Goal: Task Accomplishment & Management: Complete application form

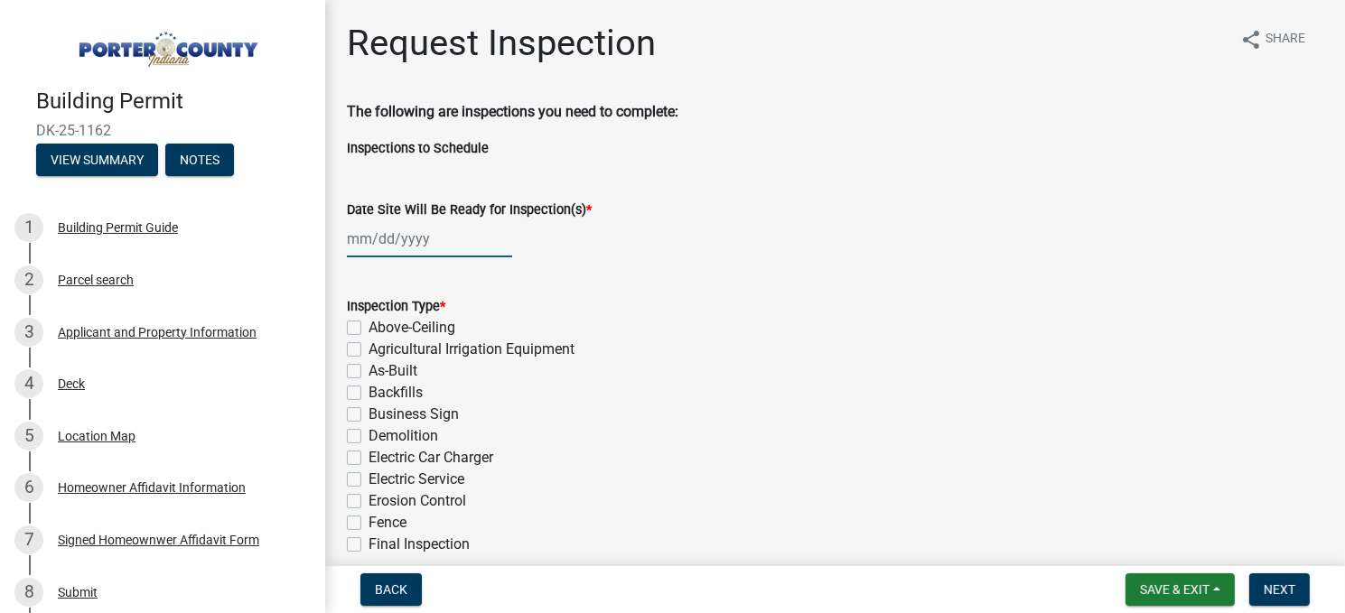
click at [420, 239] on div at bounding box center [429, 238] width 165 height 37
select select "9"
select select "2025"
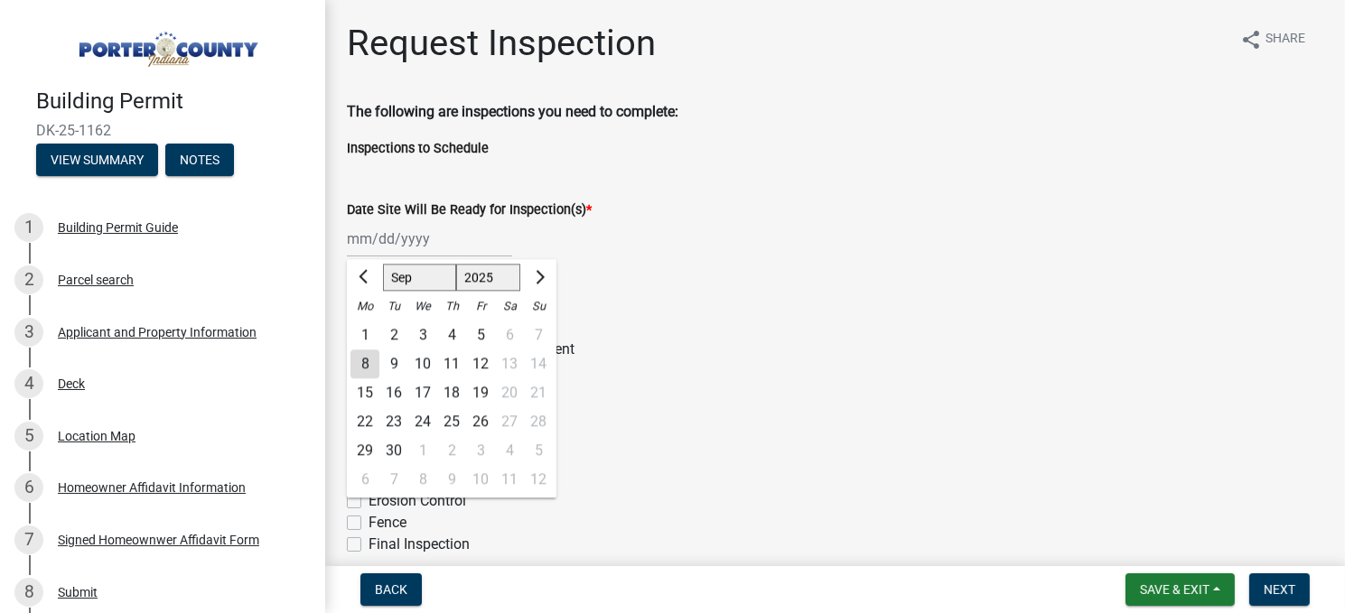
click at [364, 362] on div "8" at bounding box center [364, 363] width 29 height 29
type input "[DATE]"
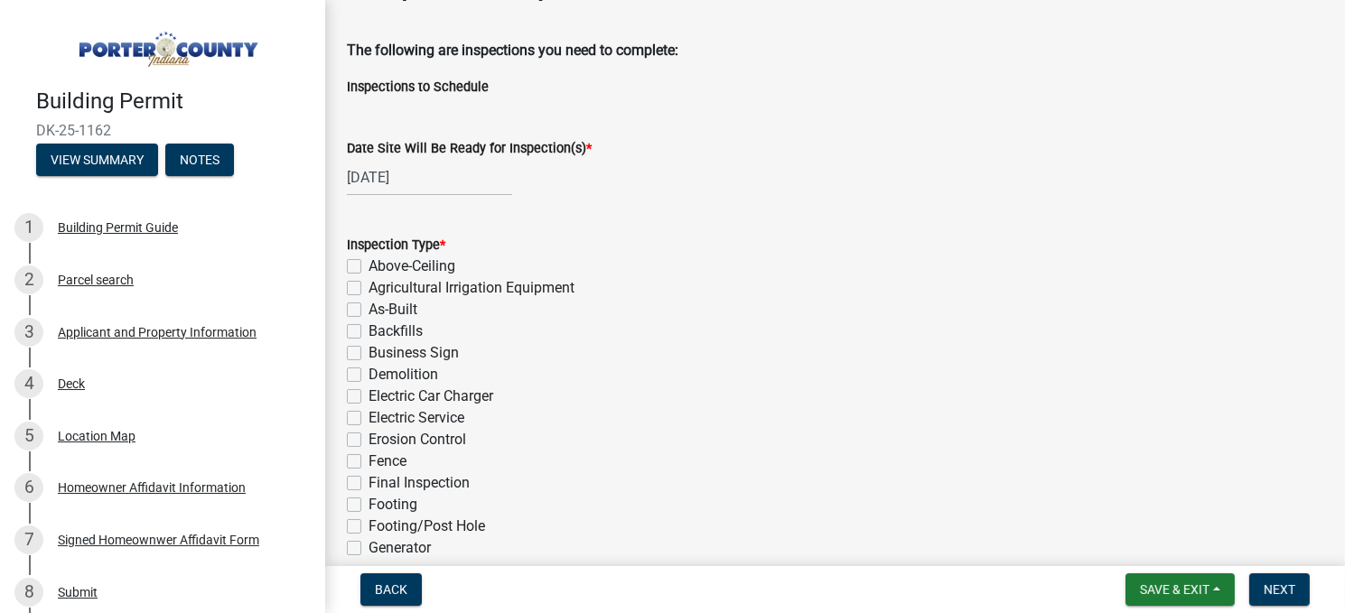
scroll to position [90, 0]
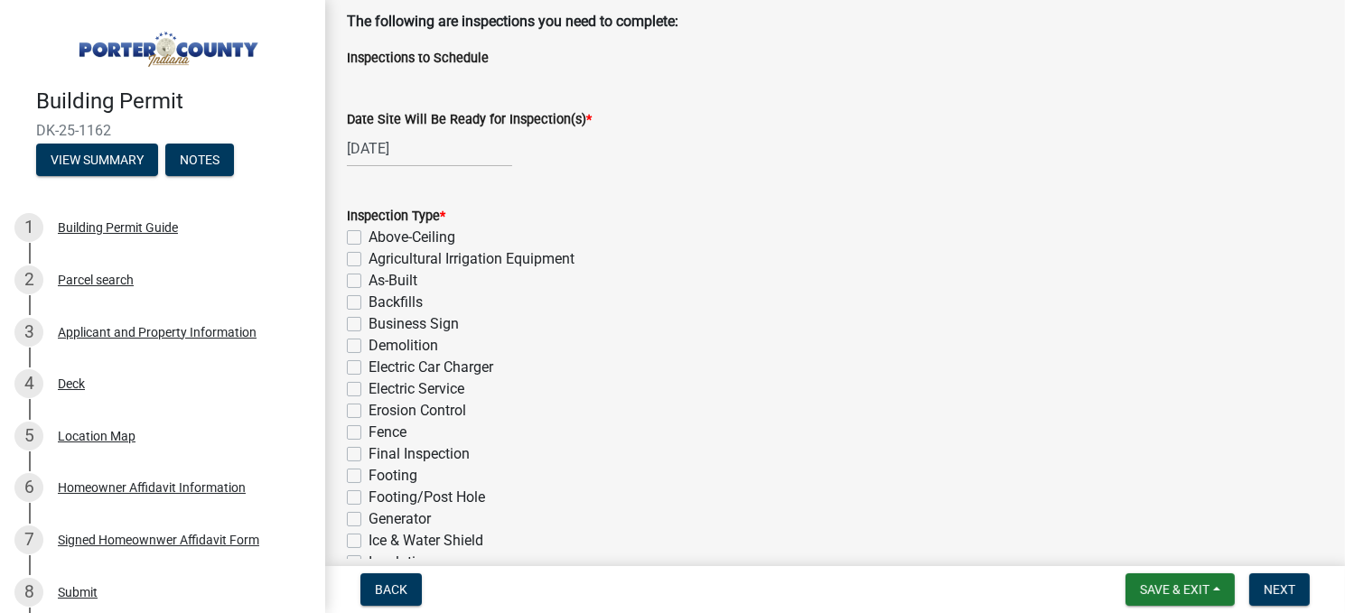
click at [368, 453] on label "Final Inspection" at bounding box center [418, 454] width 101 height 22
click at [368, 453] on input "Final Inspection" at bounding box center [374, 449] width 12 height 12
checkbox input "true"
checkbox input "false"
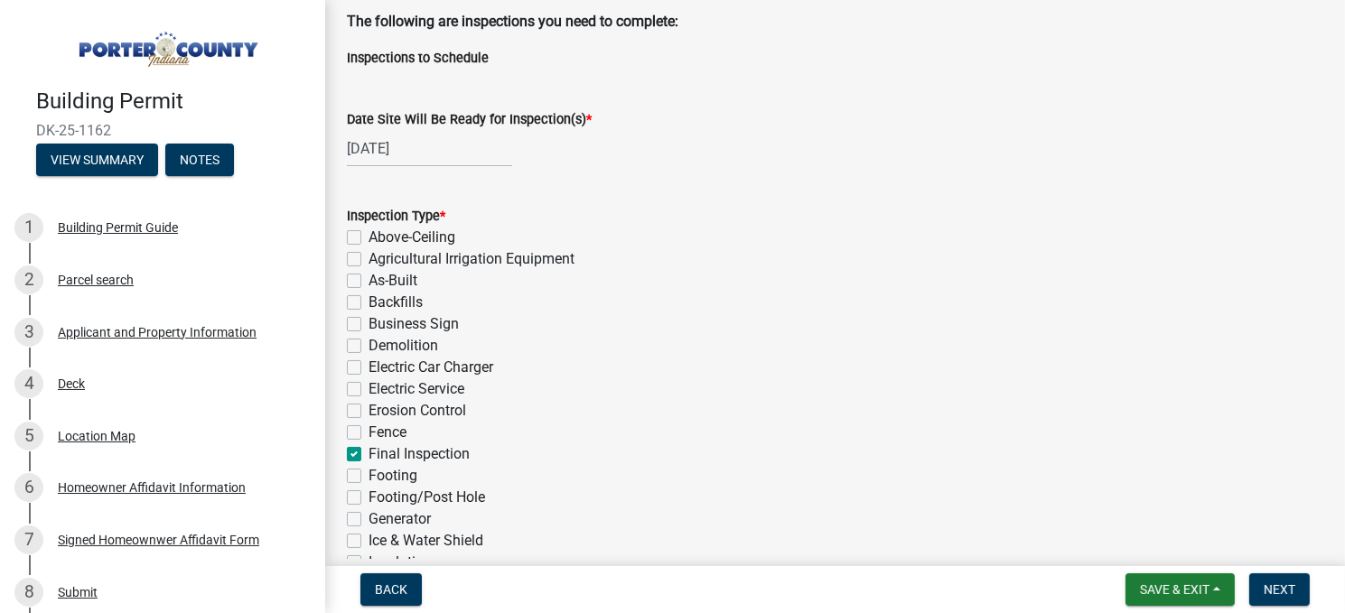
checkbox input "false"
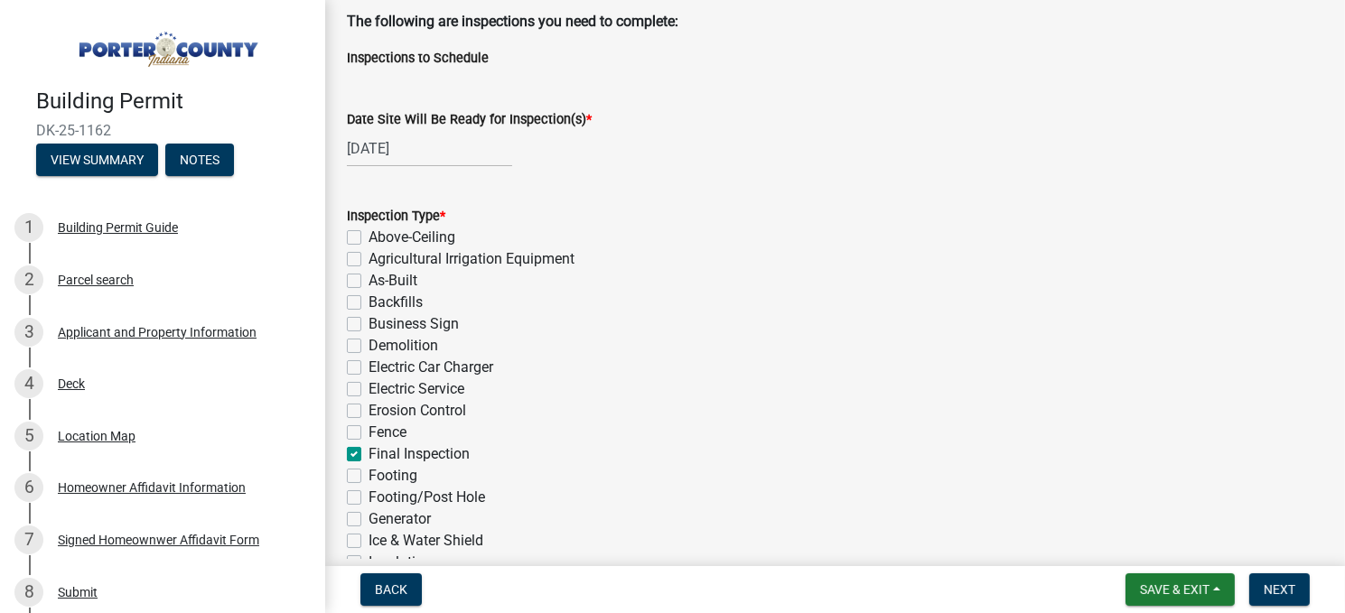
checkbox input "false"
checkbox input "true"
checkbox input "false"
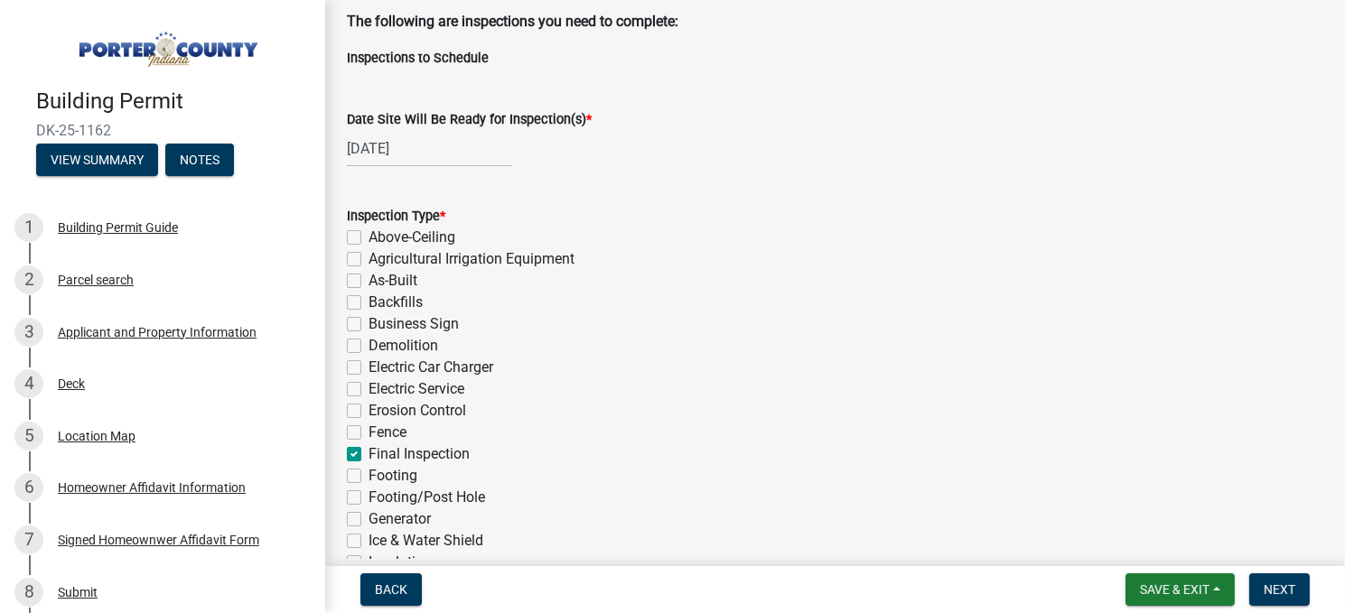
checkbox input "false"
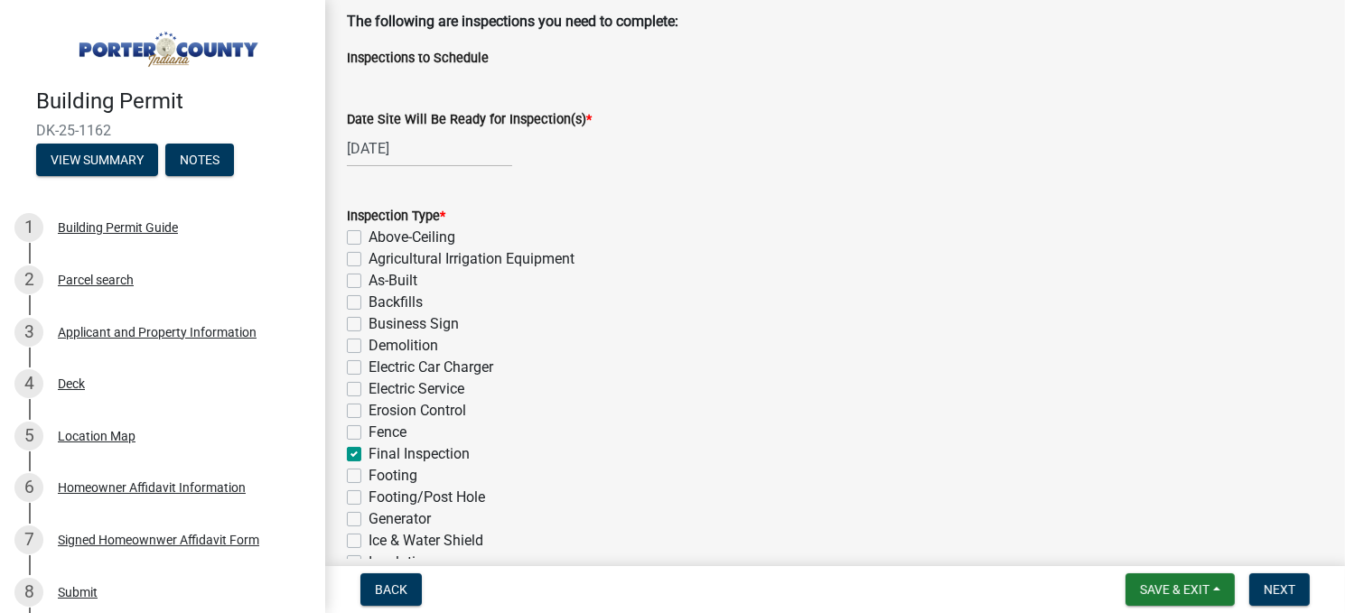
checkbox input "false"
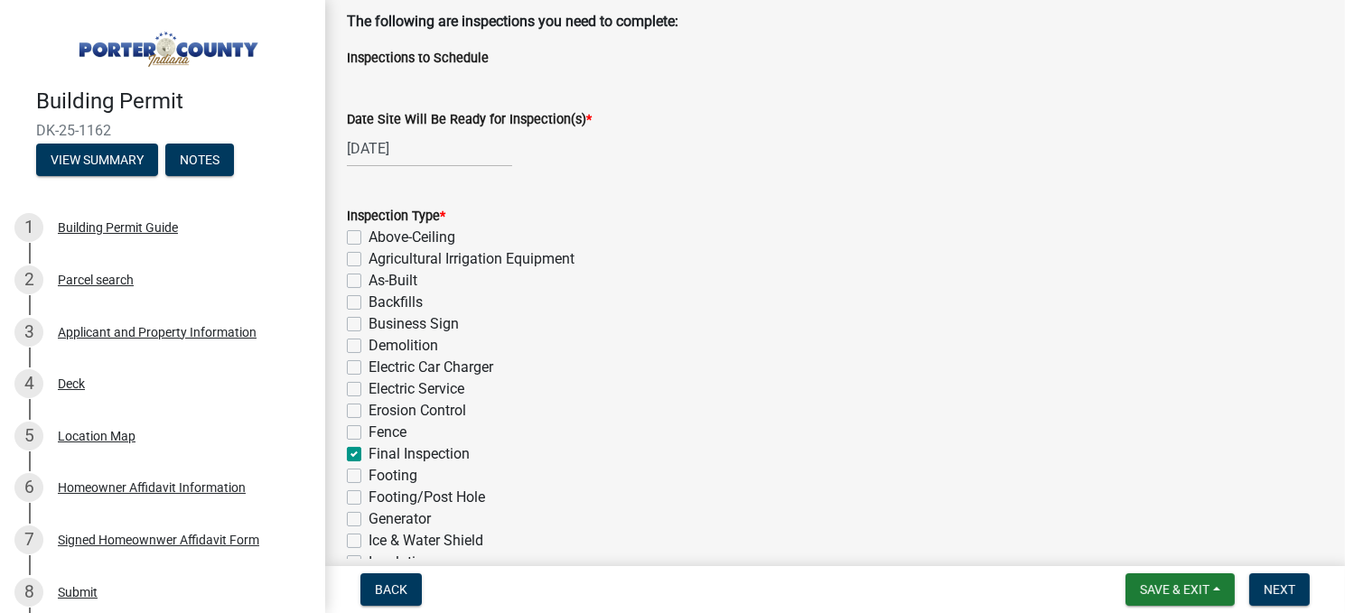
checkbox input "false"
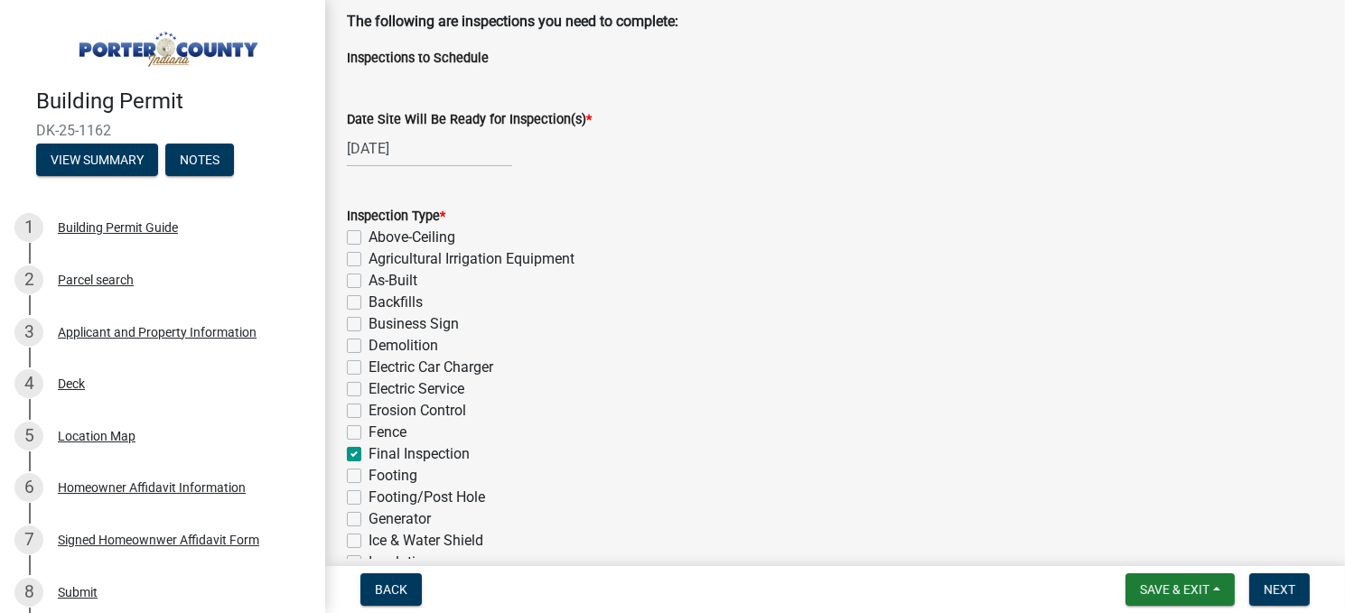
checkbox input "false"
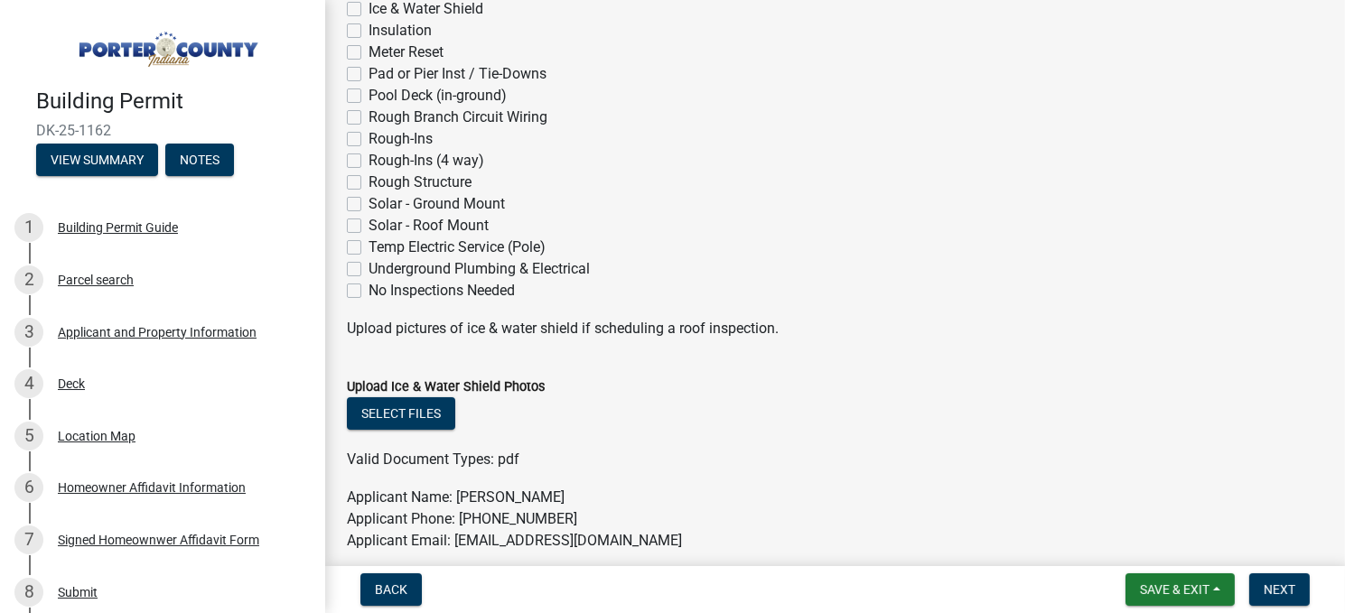
scroll to position [632, 0]
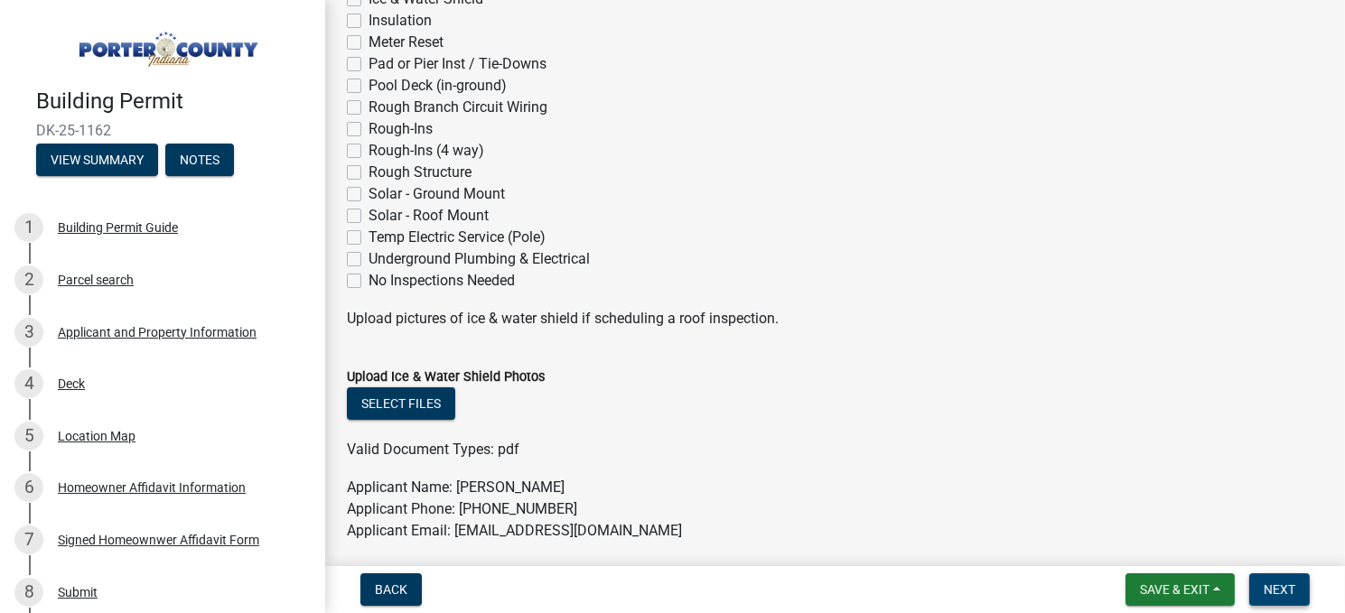
click at [1281, 590] on span "Next" at bounding box center [1279, 589] width 32 height 14
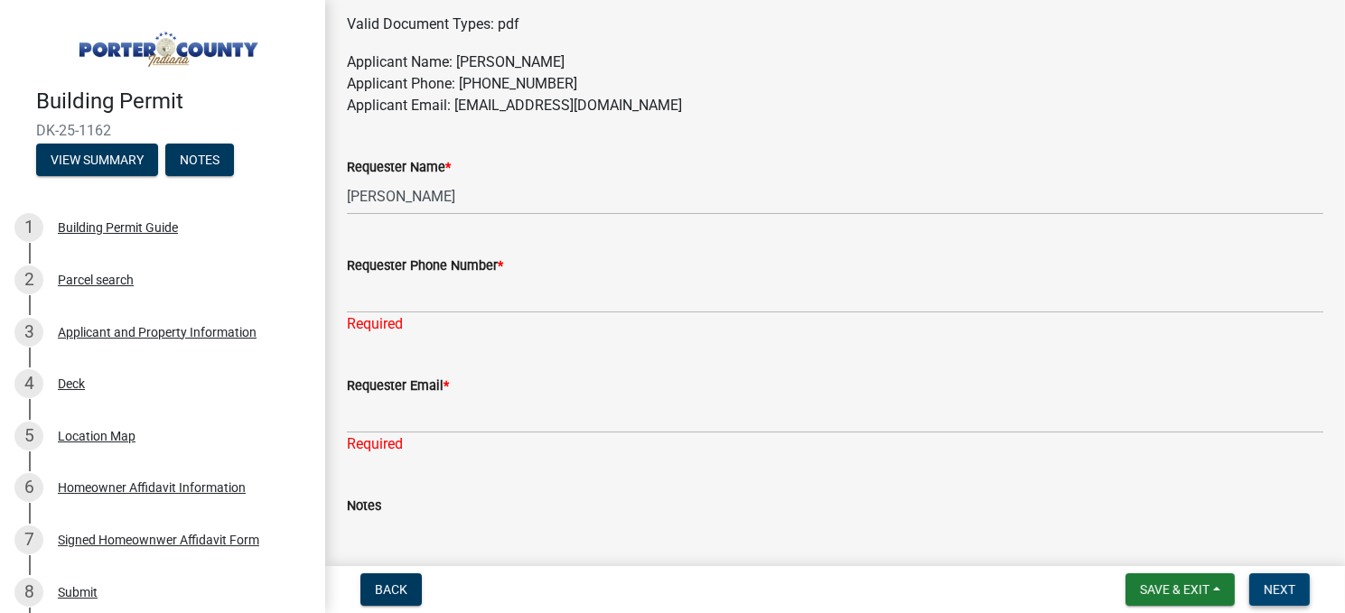
scroll to position [1084, 0]
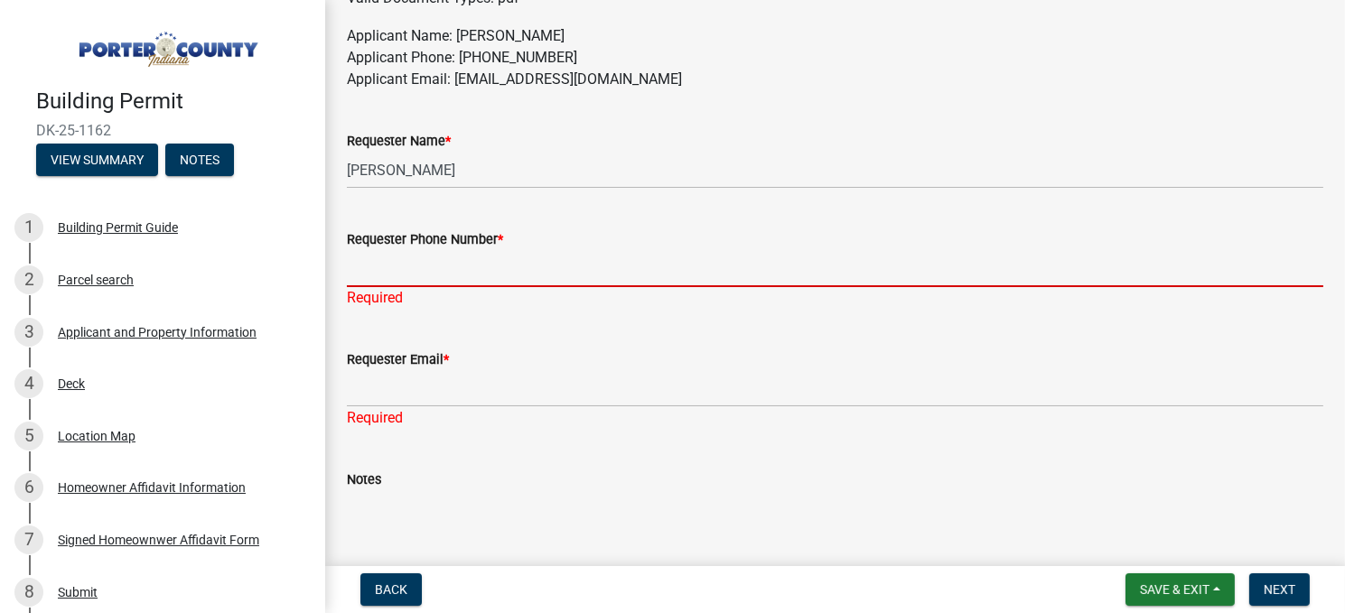
click at [390, 270] on input "Requester Phone Number *" at bounding box center [835, 268] width 976 height 37
type input "2198400980"
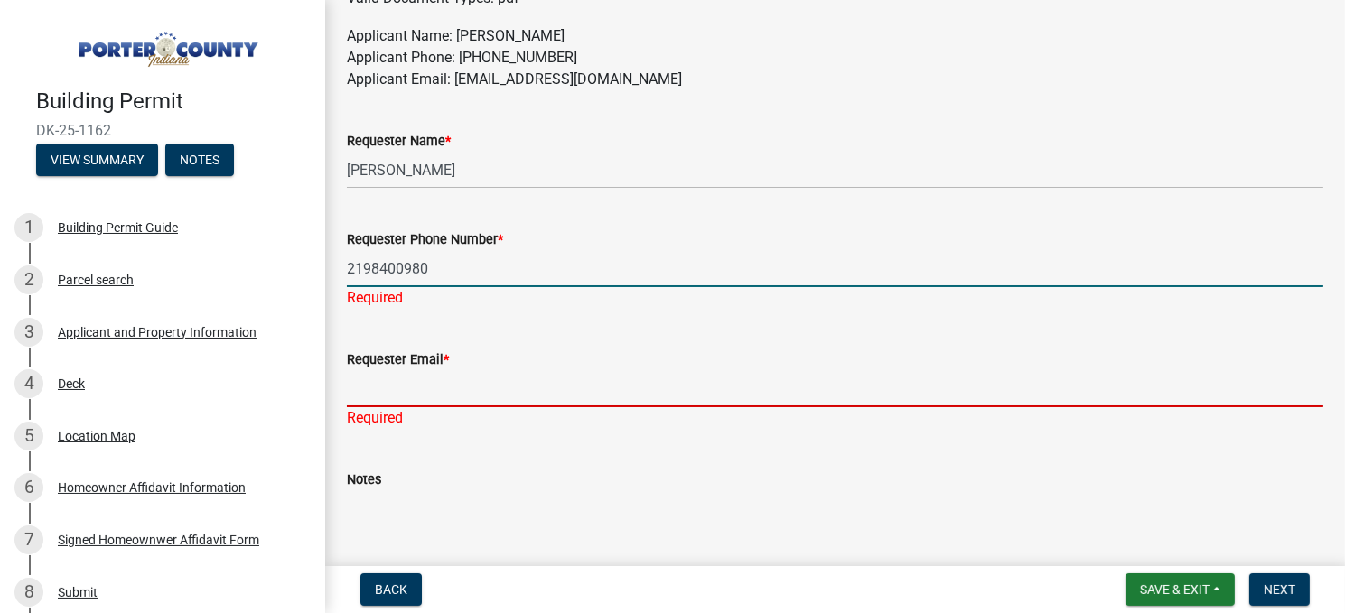
type input "[EMAIL_ADDRESS][DOMAIN_NAME]"
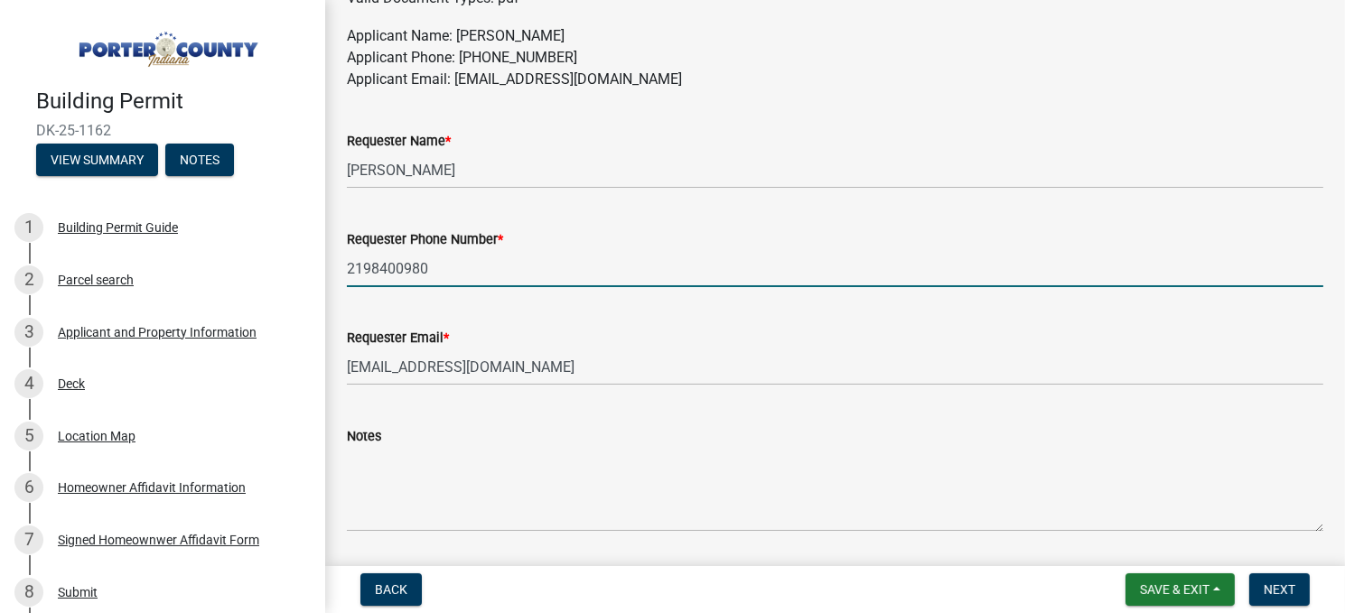
scroll to position [1140, 0]
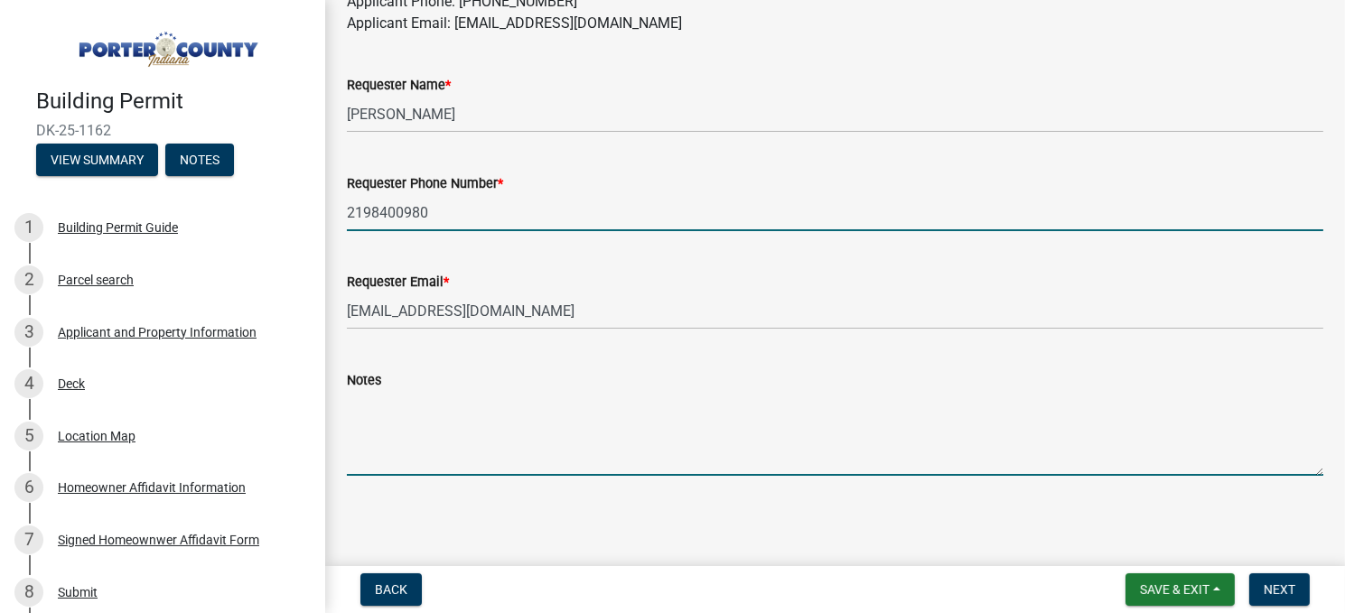
click at [409, 415] on textarea "Notes" at bounding box center [835, 433] width 976 height 85
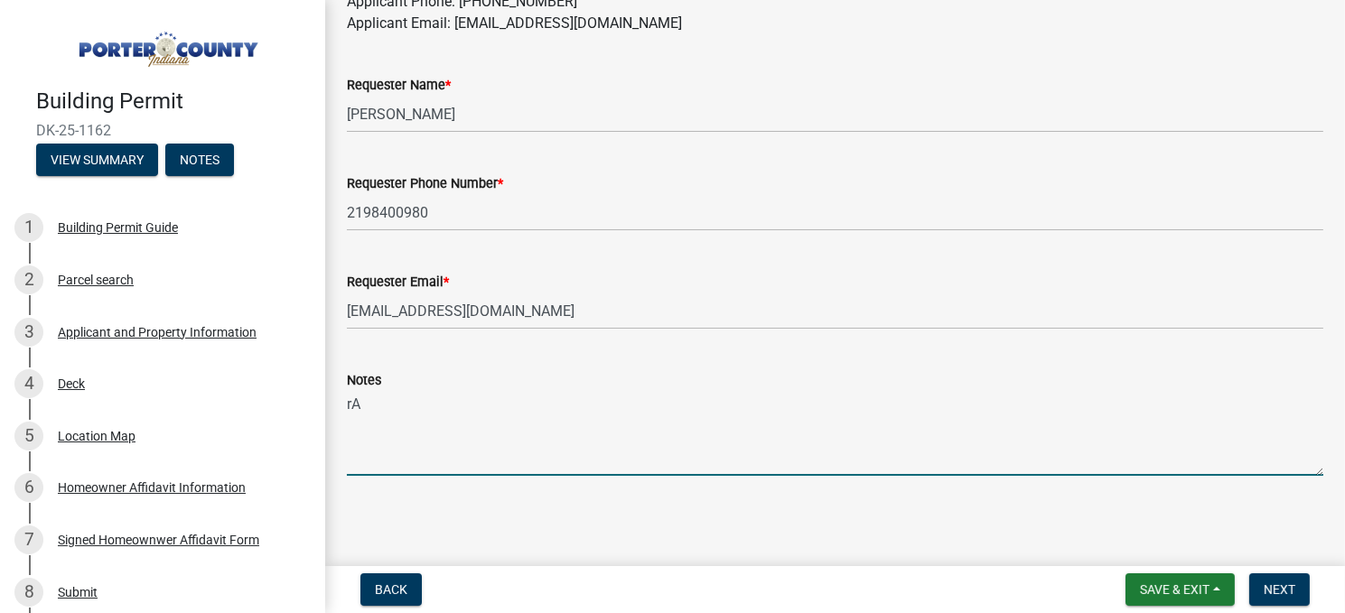
type textarea "r"
type textarea "Railling has been added to the deck."
click at [1276, 589] on span "Next" at bounding box center [1279, 589] width 32 height 14
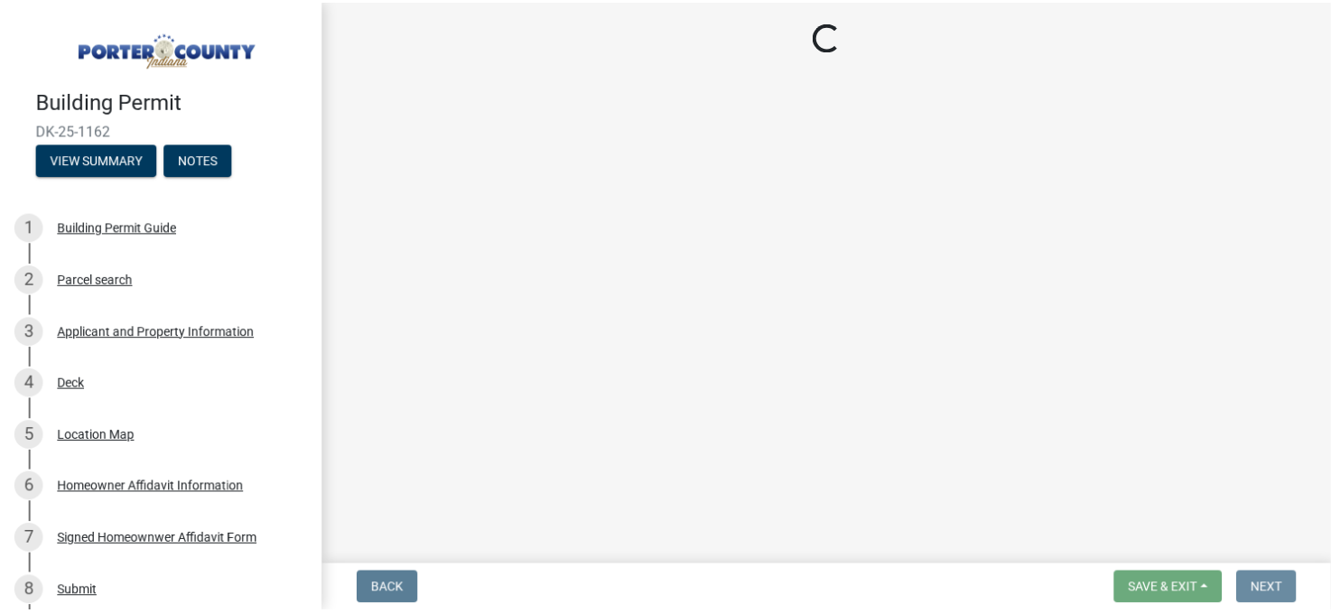
scroll to position [0, 0]
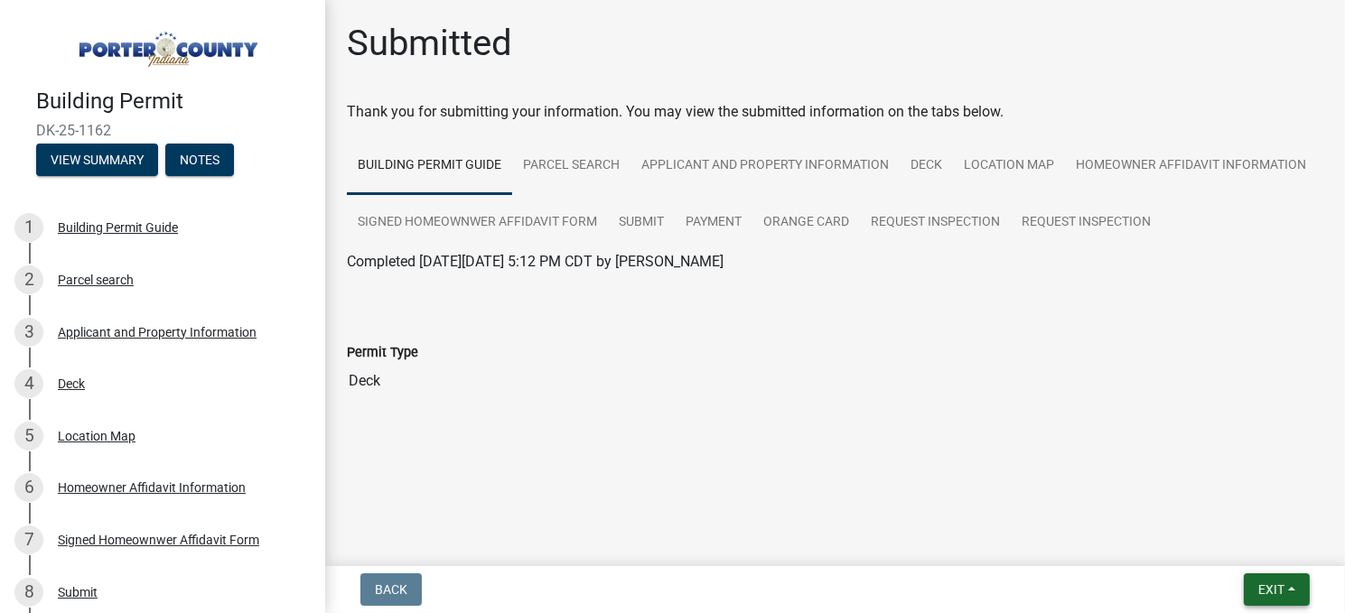
click at [1267, 579] on button "Exit" at bounding box center [1276, 589] width 66 height 33
click at [1211, 542] on button "Save & Exit" at bounding box center [1237, 542] width 144 height 43
